Goal: Task Accomplishment & Management: Complete application form

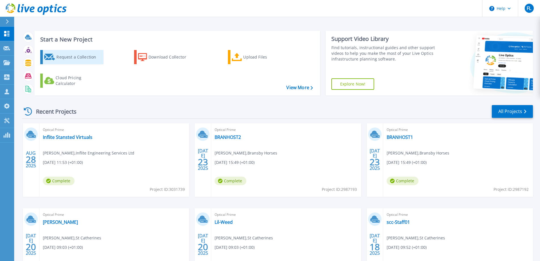
click at [83, 59] on div "Request a Collection" at bounding box center [78, 56] width 45 height 11
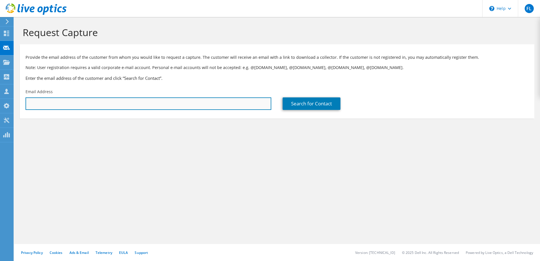
paste input "crofts@skopos.co.uk"
type input "crofts@skopos.co.uk"
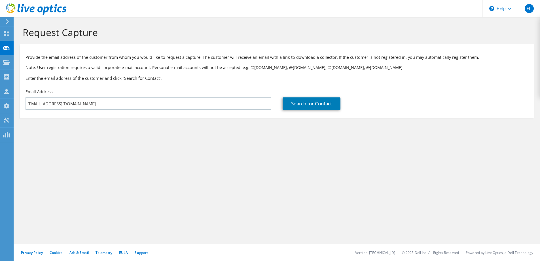
click at [373, 97] on div "Search for Contact" at bounding box center [406, 103] width 246 height 12
click at [312, 103] on link "Search for Contact" at bounding box center [312, 103] width 58 height 12
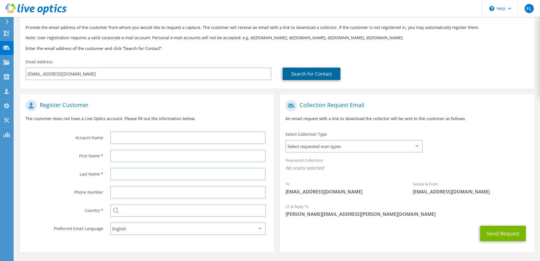
scroll to position [50, 0]
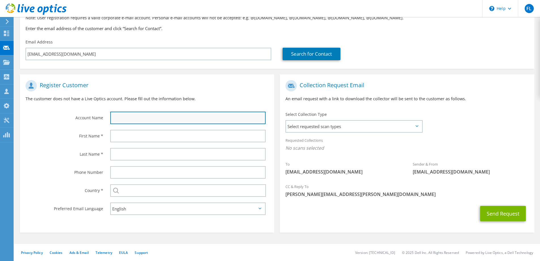
click at [148, 113] on input "text" at bounding box center [187, 117] width 155 height 12
type input "Stephen"
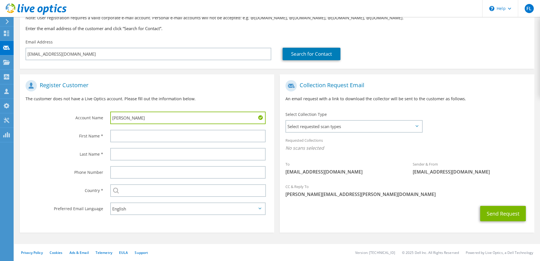
drag, startPoint x: 133, startPoint y: 120, endPoint x: 78, endPoint y: 120, distance: 55.0
click at [74, 120] on div "Account Name Stephen" at bounding box center [147, 102] width 254 height 50
type input "Skopos"
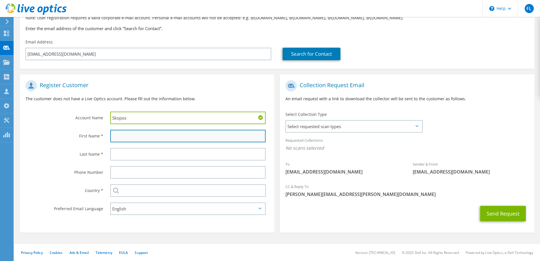
click at [128, 138] on input "text" at bounding box center [187, 136] width 155 height 12
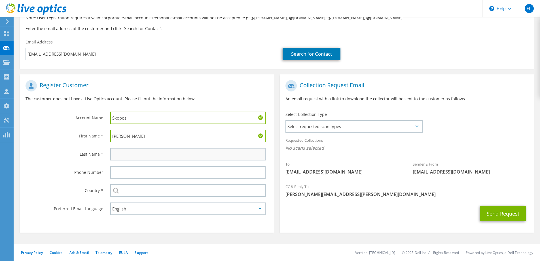
type input "Stephen"
click at [129, 150] on input "text" at bounding box center [187, 154] width 155 height 12
type input "Crofts"
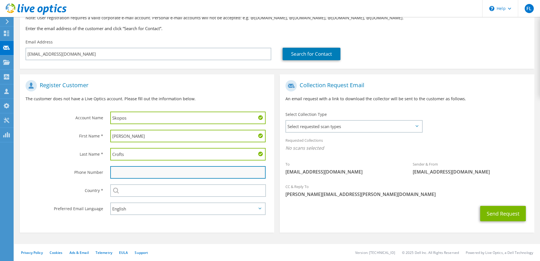
click at [117, 171] on input "text" at bounding box center [187, 172] width 155 height 12
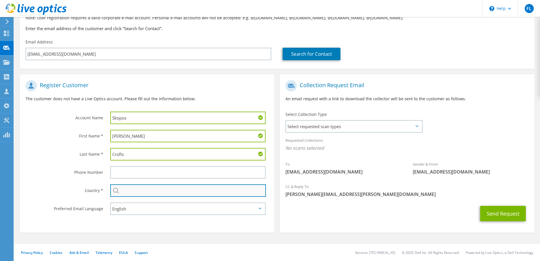
click at [123, 193] on input "text" at bounding box center [188, 190] width 156 height 12
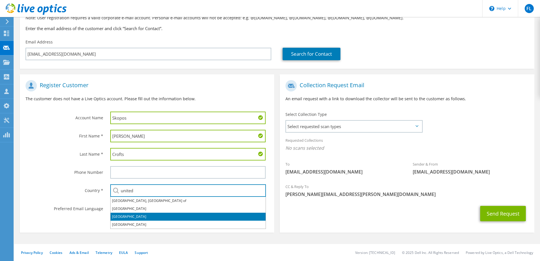
click at [147, 215] on li "[GEOGRAPHIC_DATA]" at bounding box center [188, 216] width 155 height 8
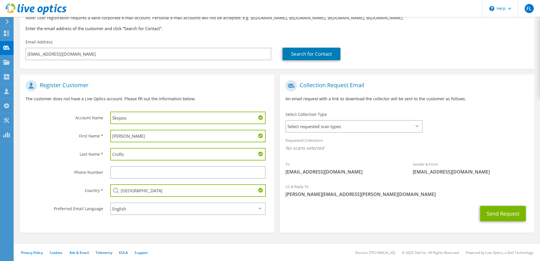
type input "[GEOGRAPHIC_DATA]"
drag, startPoint x: 342, startPoint y: 160, endPoint x: 333, endPoint y: 133, distance: 27.9
click at [341, 160] on div "To crofts@skopos.co.uk" at bounding box center [343, 168] width 127 height 20
click at [332, 129] on span "Select requested scan types" at bounding box center [354, 126] width 136 height 11
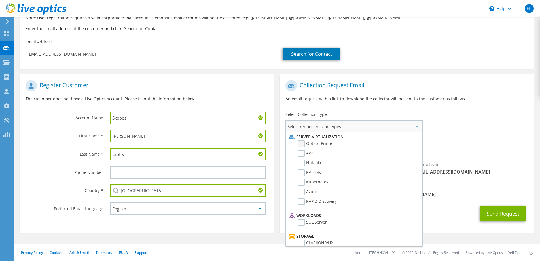
click at [304, 144] on label "Optical Prime" at bounding box center [315, 143] width 34 height 7
click at [0, 0] on input "Optical Prime" at bounding box center [0, 0] width 0 height 0
click at [480, 130] on div "To crofts@skopos.co.uk Sender & From liveoptics@liveoptics.com" at bounding box center [407, 129] width 254 height 105
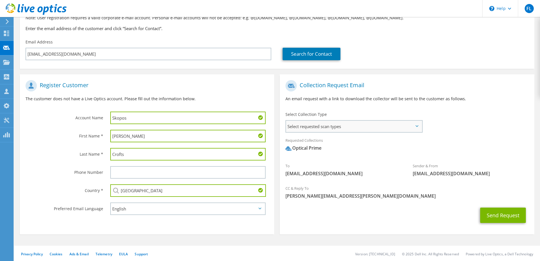
click at [331, 126] on span "Select requested scan types" at bounding box center [354, 126] width 136 height 11
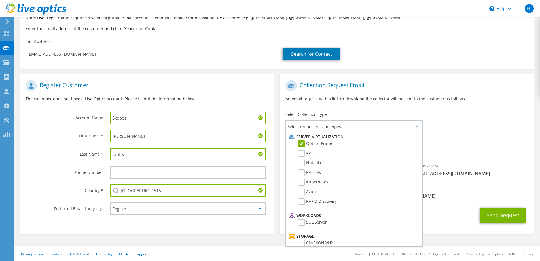
click at [467, 121] on div "To crofts@skopos.co.uk Sender & From liveoptics@liveoptics.com" at bounding box center [407, 129] width 254 height 105
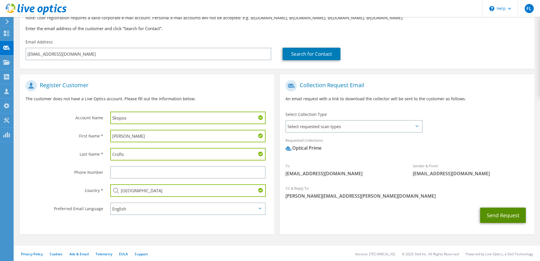
click at [500, 219] on button "Send Request" at bounding box center [503, 214] width 46 height 15
